Goal: Check status

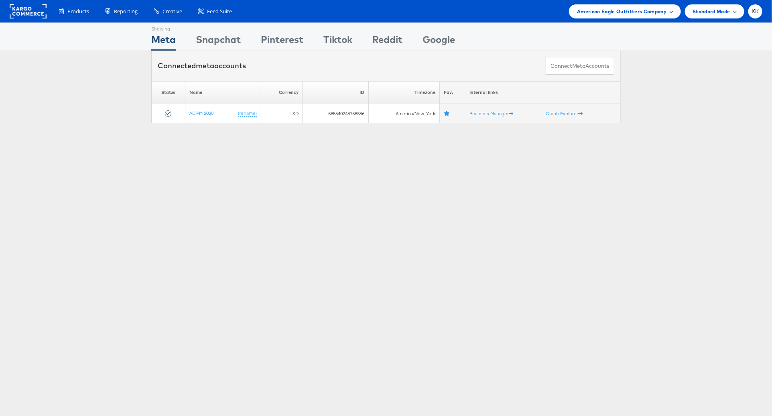
click at [643, 9] on span "American Eagle Outfitters Company" at bounding box center [622, 11] width 90 height 8
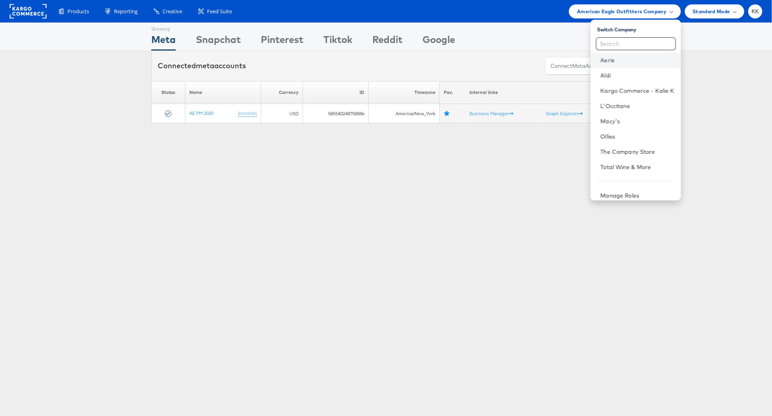
click at [610, 62] on link "Aerie" at bounding box center [638, 60] width 74 height 8
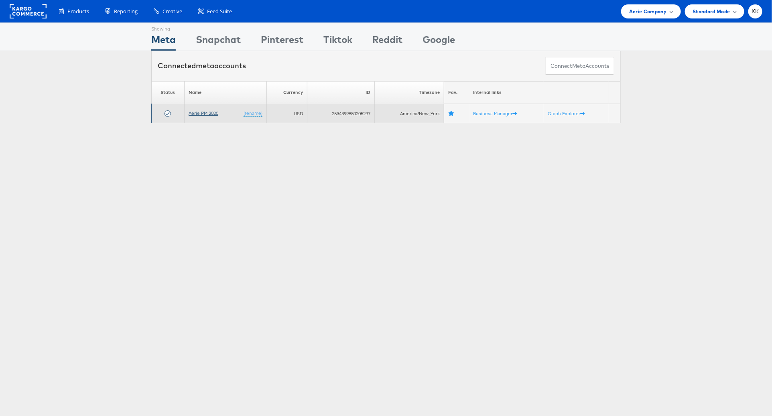
click at [210, 113] on link "Aerie PM 2020" at bounding box center [204, 113] width 30 height 6
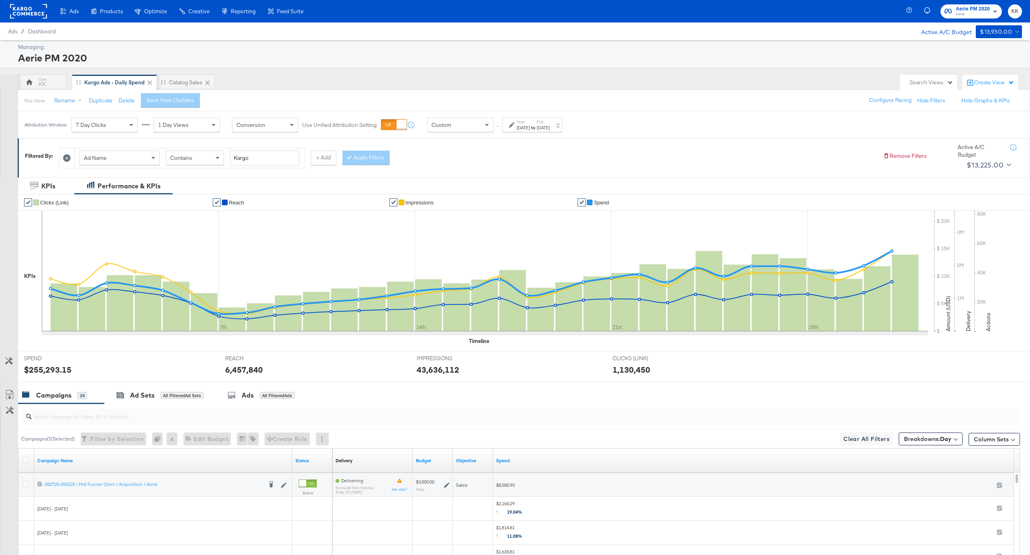
click at [508, 128] on div "Start: [DATE] to End: [DATE]" at bounding box center [533, 124] width 60 height 15
click at [441, 198] on p "Timezone: [GEOGRAPHIC_DATA]/[GEOGRAPHIC_DATA]" at bounding box center [434, 201] width 87 height 6
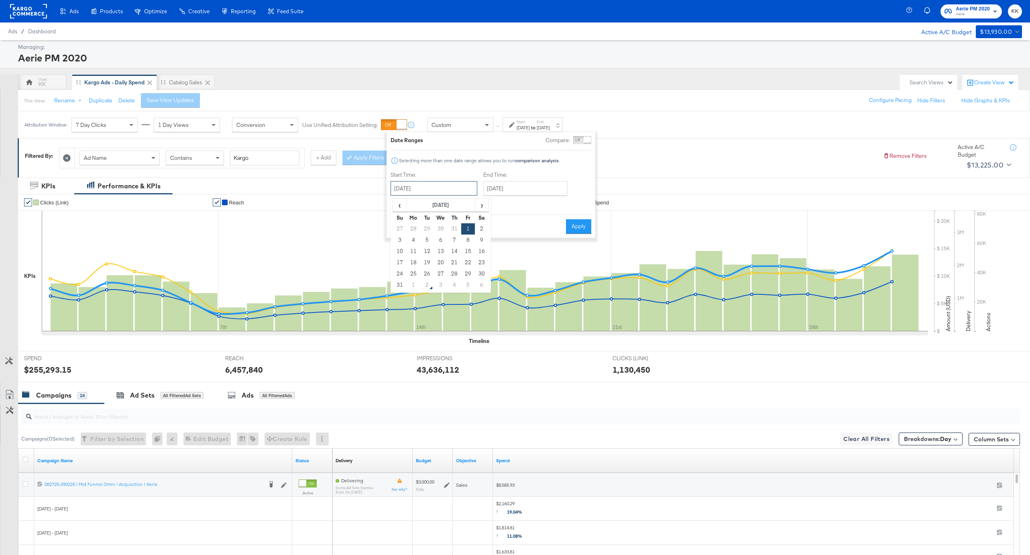
click at [434, 186] on input "[DATE]" at bounding box center [434, 188] width 87 height 14
click at [416, 284] on td "1" at bounding box center [414, 284] width 14 height 11
type input "[DATE]"
click at [568, 228] on button "Apply" at bounding box center [575, 226] width 25 height 14
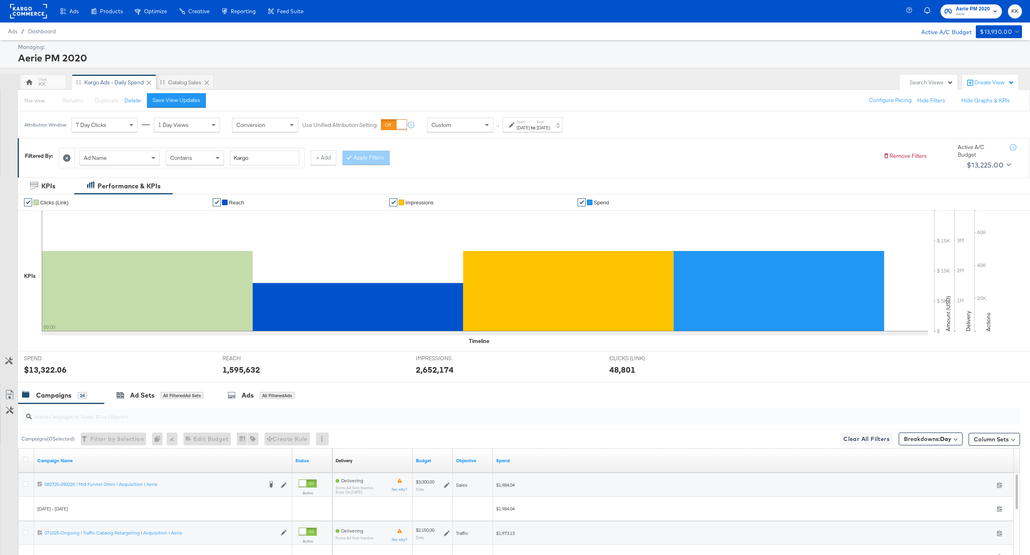
click at [44, 370] on div "$13,322.06" at bounding box center [45, 370] width 43 height 12
copy div "13,322.06"
